Goal: Task Accomplishment & Management: Use online tool/utility

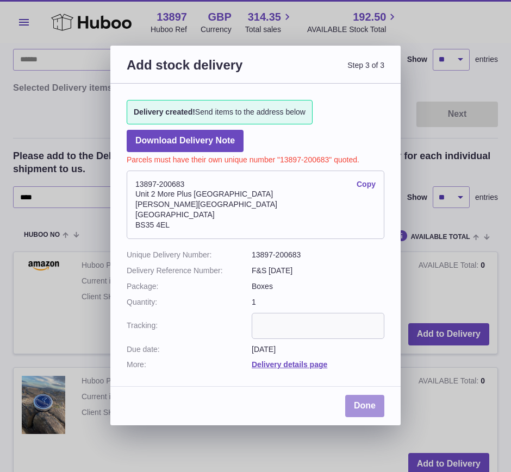
click at [363, 407] on link "Done" at bounding box center [364, 406] width 39 height 22
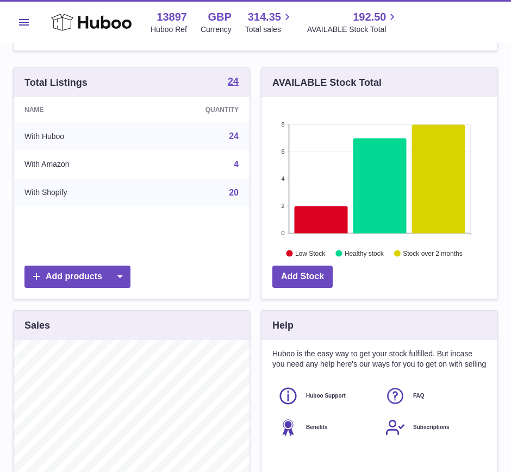
scroll to position [89, 0]
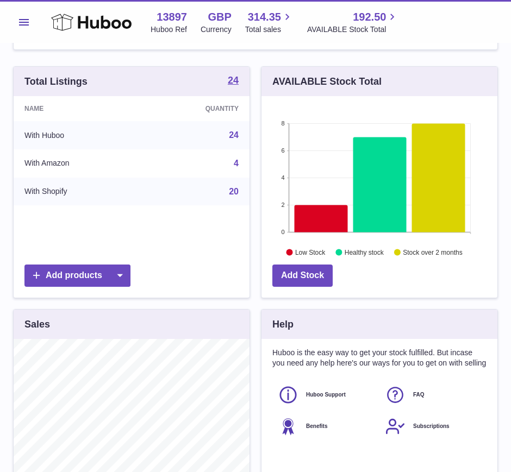
click at [17, 21] on button "Menu" at bounding box center [24, 22] width 22 height 22
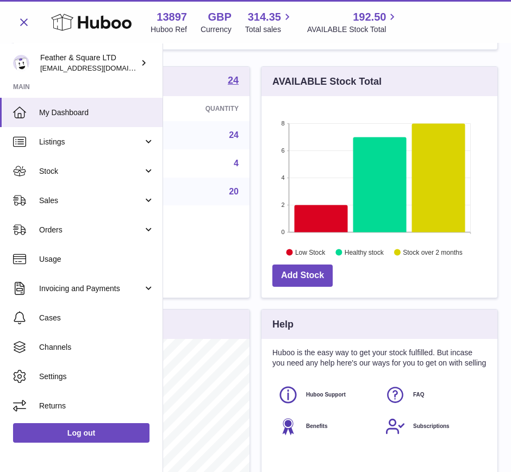
click at [52, 209] on link "Sales" at bounding box center [81, 200] width 163 height 29
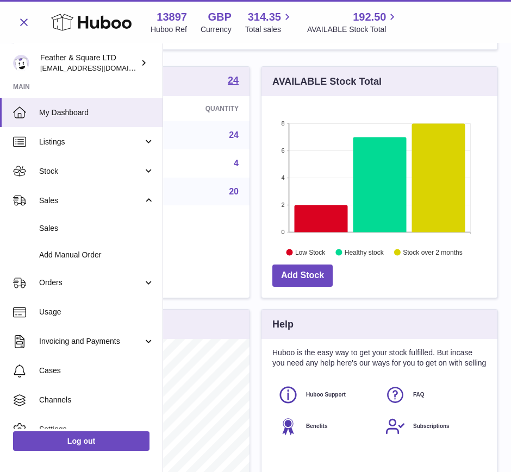
click at [71, 227] on span "Sales" at bounding box center [96, 228] width 115 height 10
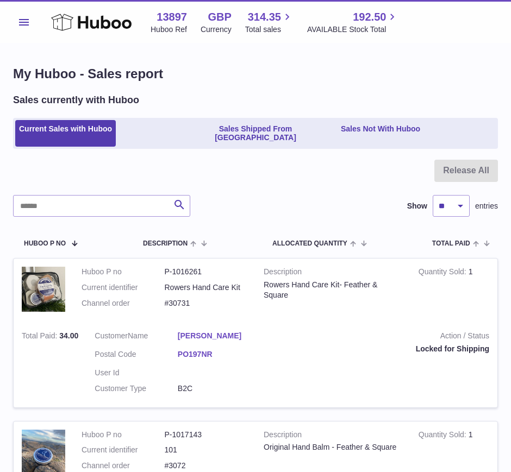
click at [403, 128] on link "Sales Not With Huboo" at bounding box center [380, 133] width 87 height 27
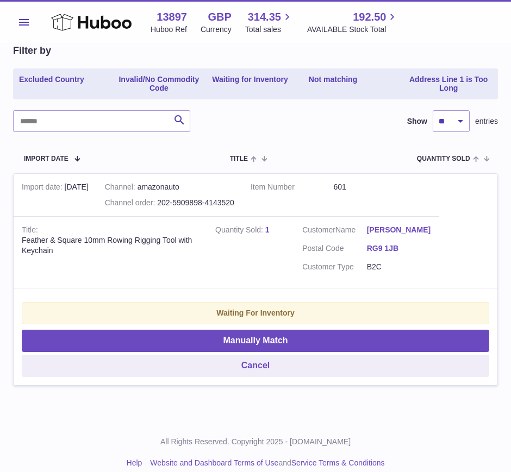
scroll to position [119, 0]
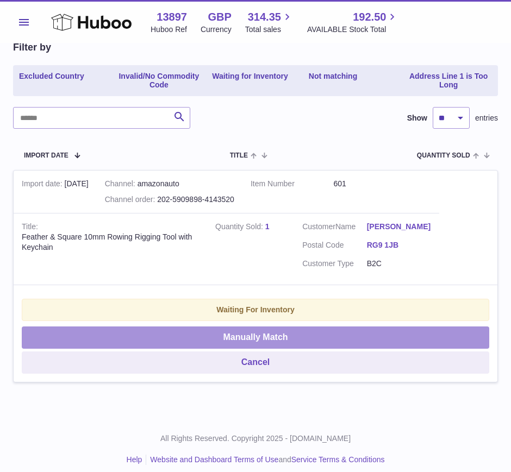
click at [270, 327] on button "Manually Match" at bounding box center [256, 338] width 468 height 22
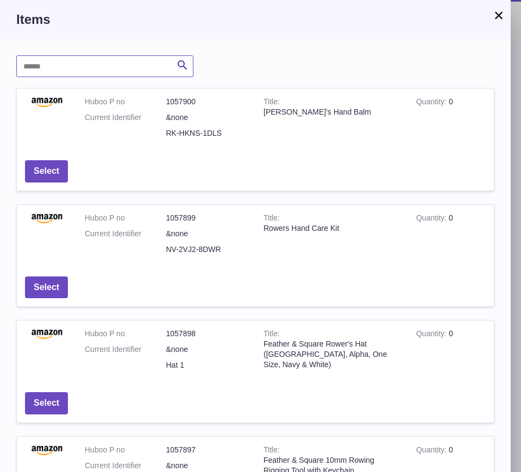
click at [87, 70] on input "text" at bounding box center [104, 66] width 177 height 22
type input "******"
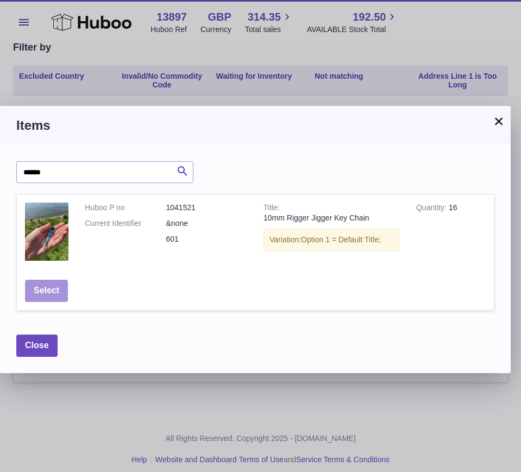
click at [42, 292] on button "Select" at bounding box center [46, 291] width 43 height 22
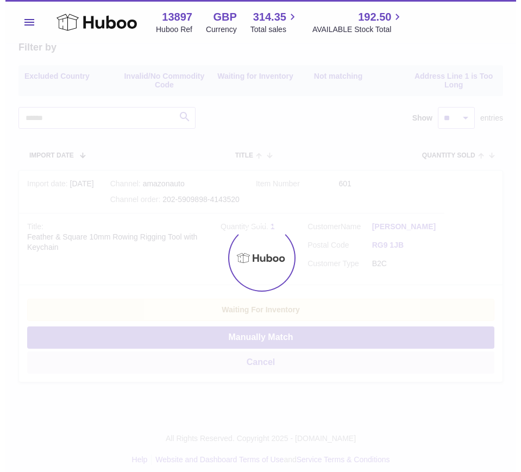
scroll to position [0, 0]
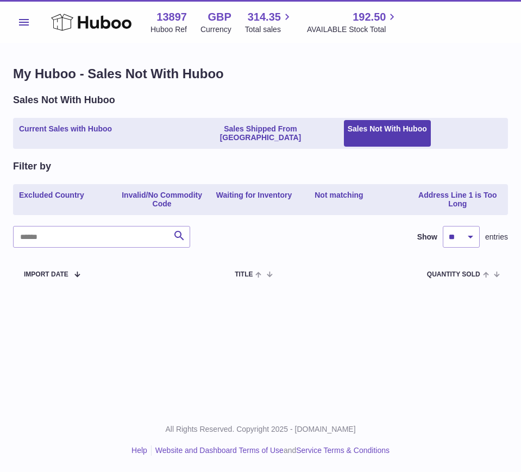
click at [79, 133] on link "Current Sales with Huboo" at bounding box center [65, 133] width 101 height 27
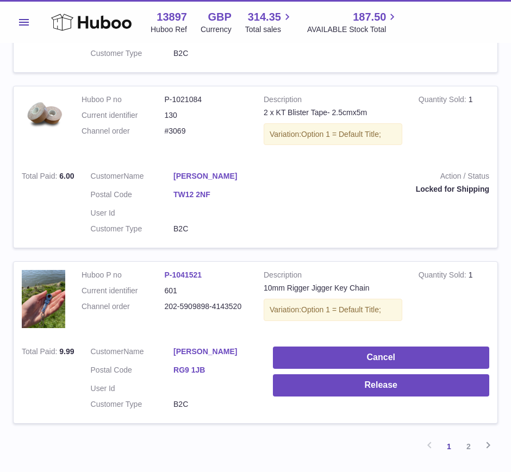
scroll to position [1610, 0]
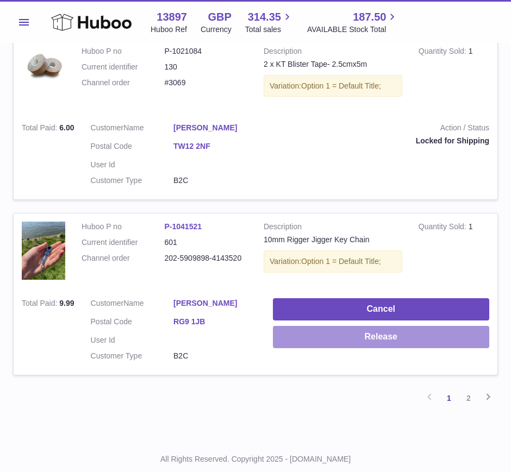
click at [387, 326] on button "Release" at bounding box center [381, 337] width 216 height 22
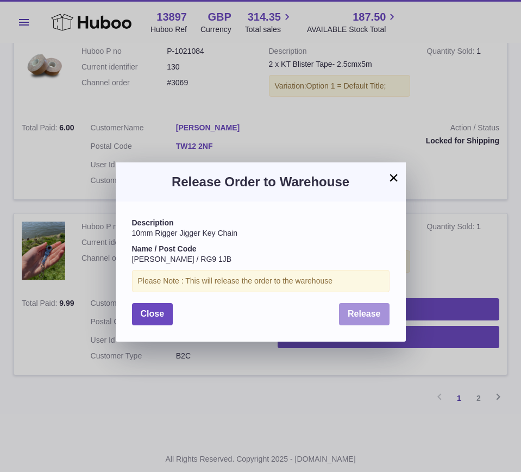
click at [357, 317] on span "Release" at bounding box center [364, 313] width 33 height 9
